Goal: Check status: Check status

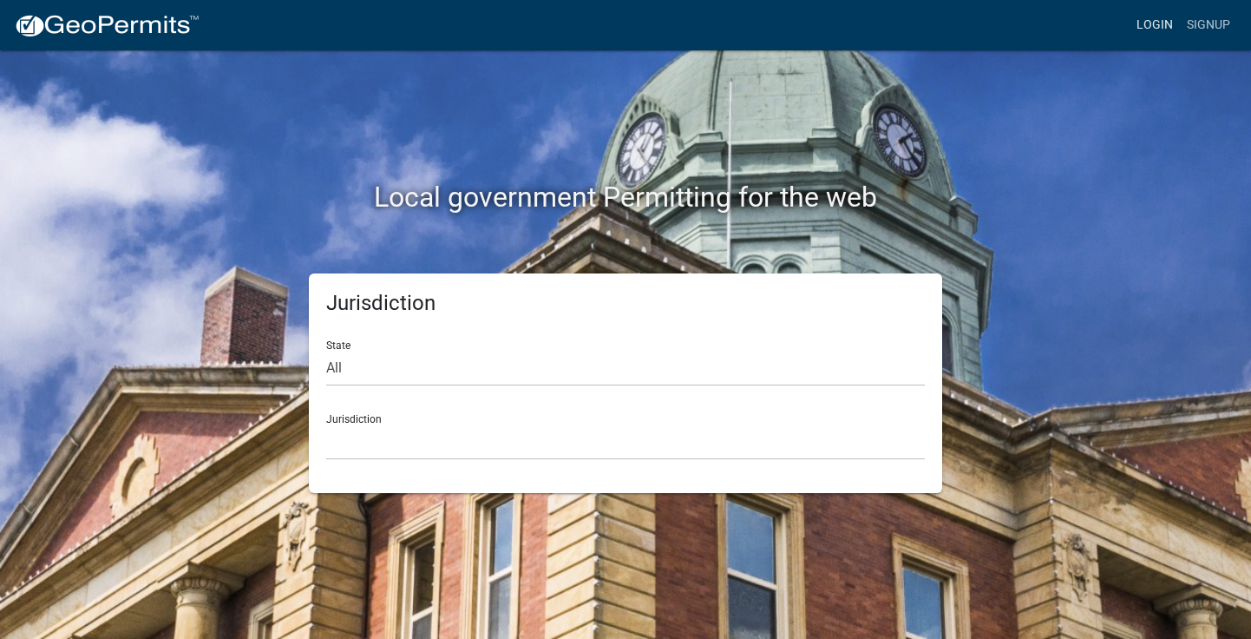
click at [1154, 22] on link "Login" at bounding box center [1155, 25] width 50 height 33
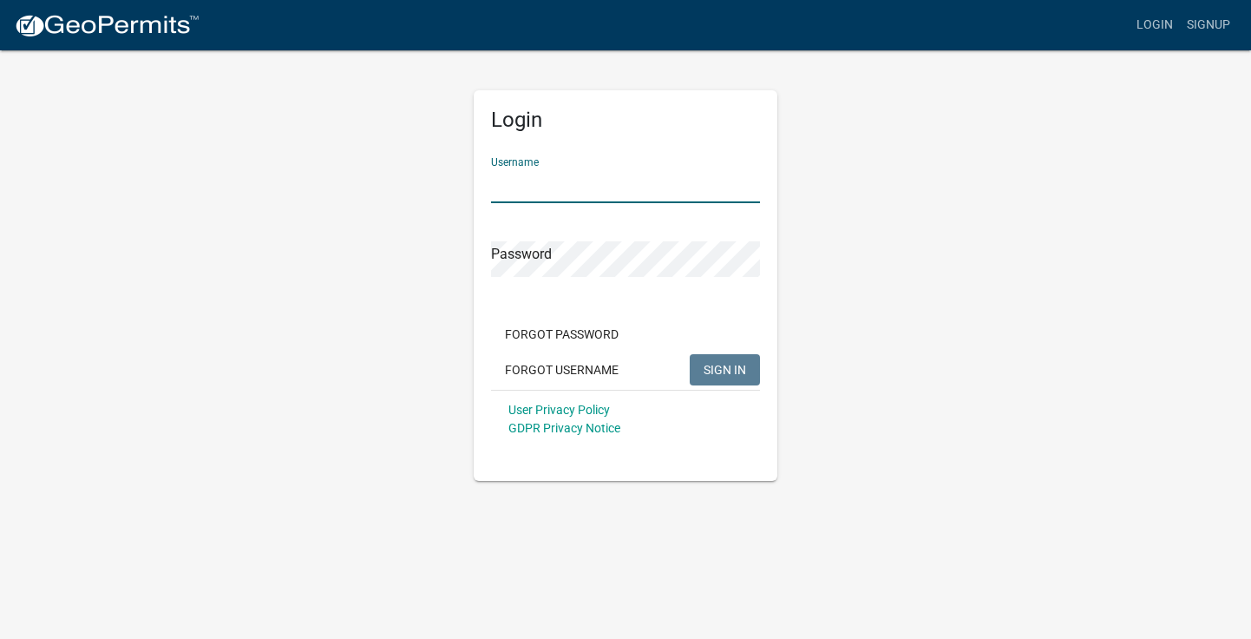
click at [541, 182] on input "Username" at bounding box center [625, 185] width 269 height 36
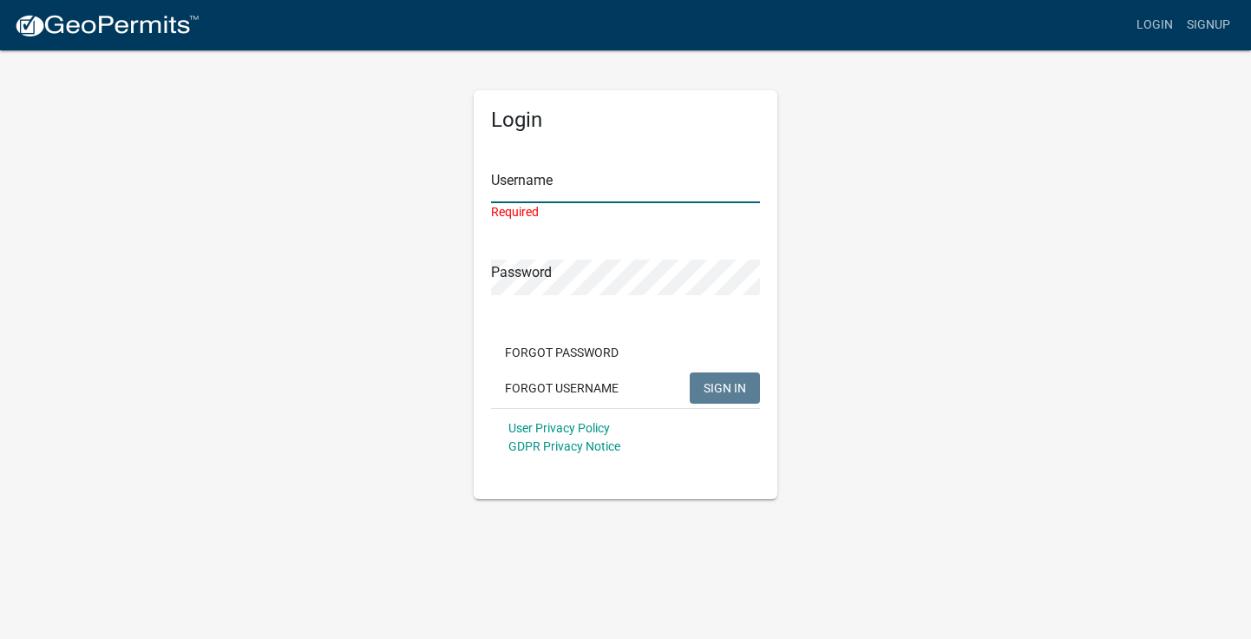
type input "[PERSON_NAME]-10191"
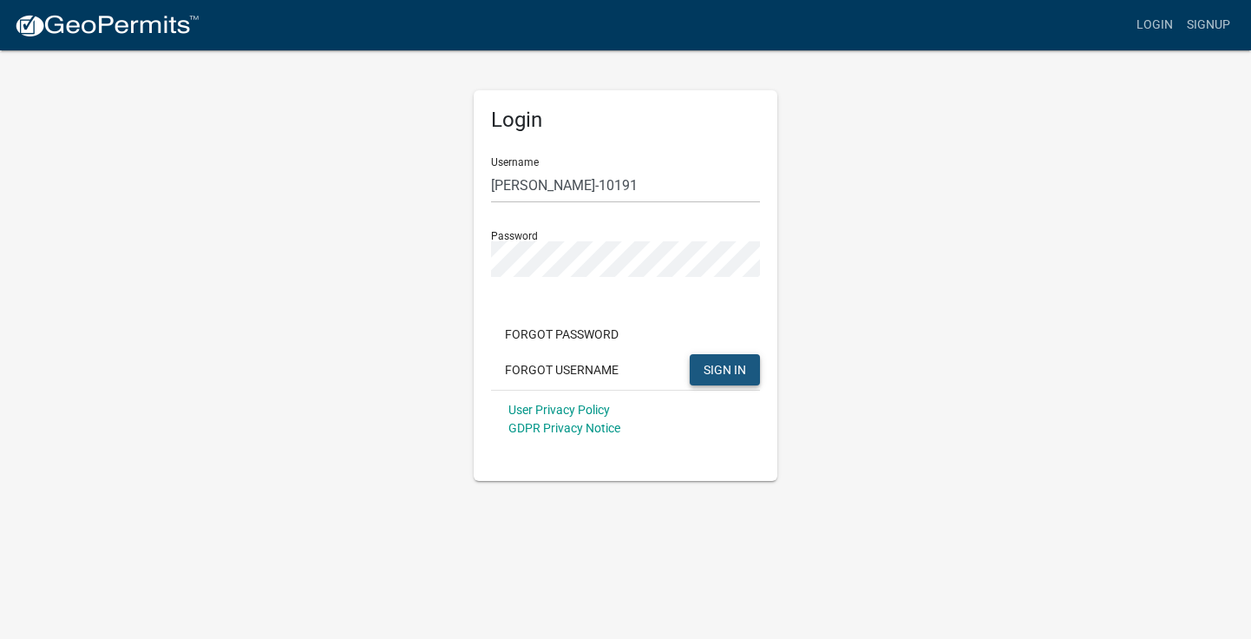
click at [721, 370] on span "SIGN IN" at bounding box center [725, 369] width 43 height 14
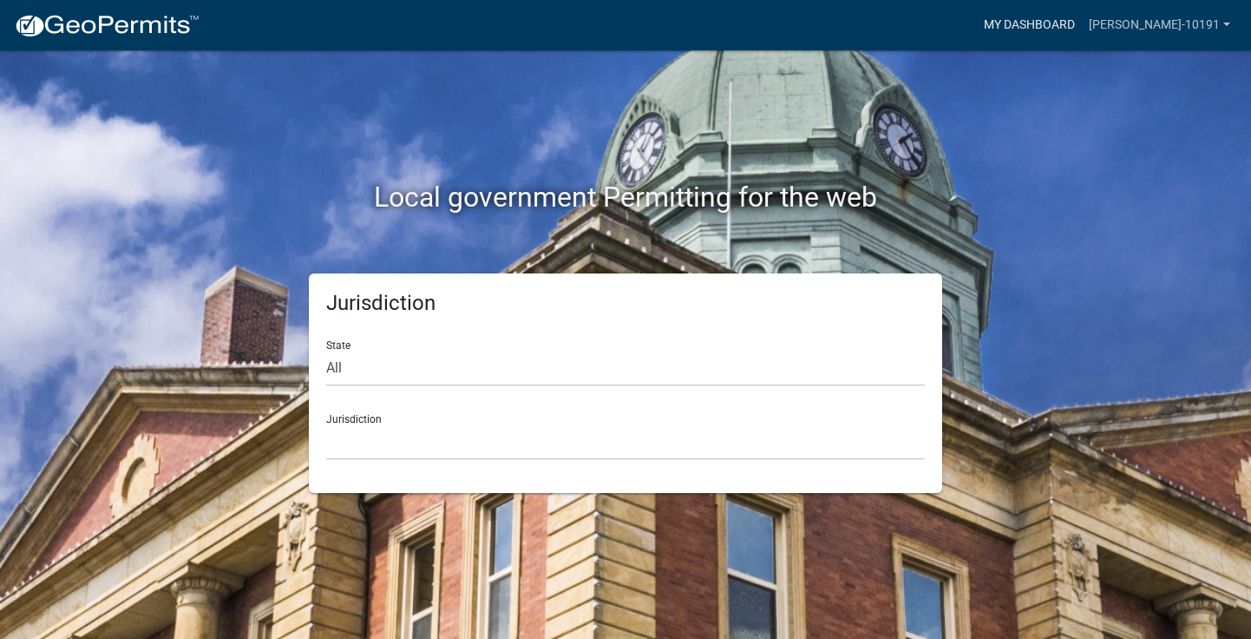
click at [1082, 29] on link "My Dashboard" at bounding box center [1029, 25] width 105 height 33
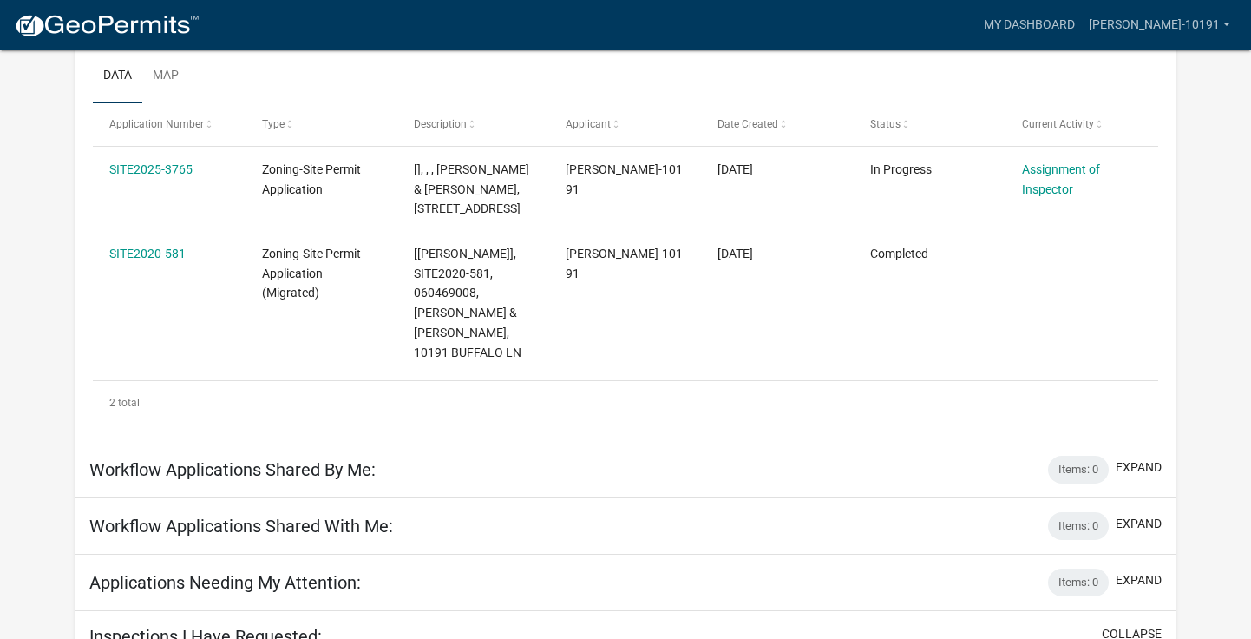
scroll to position [292, 0]
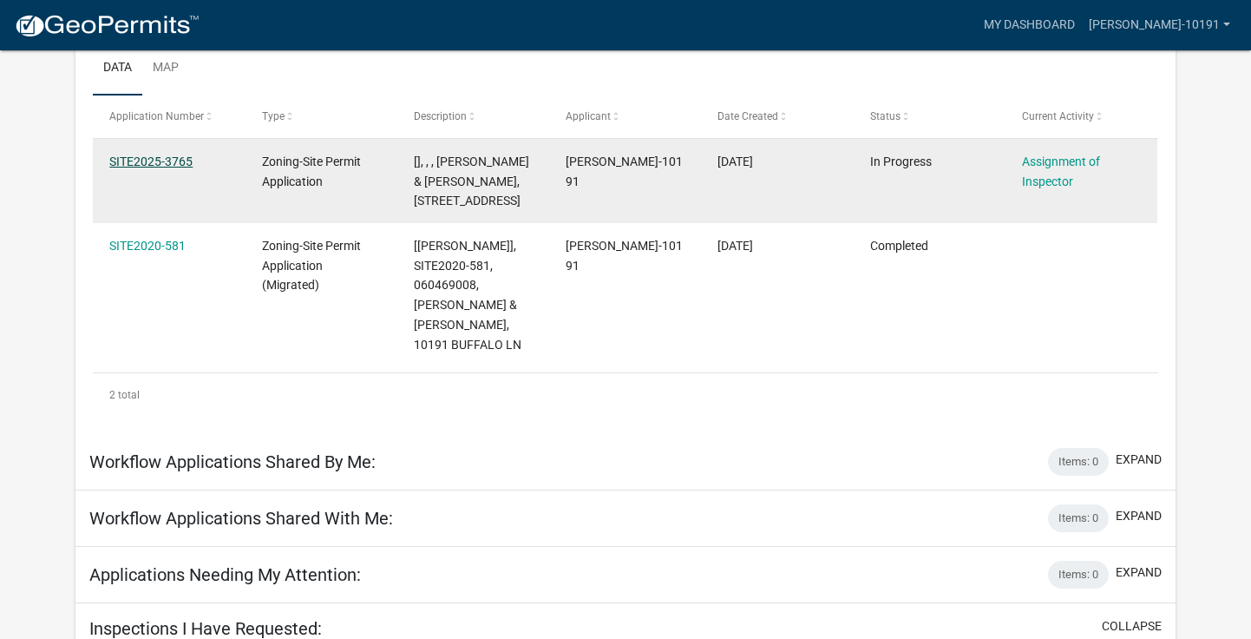
click at [147, 164] on link "SITE2025-3765" at bounding box center [150, 161] width 83 height 14
